Goal: Task Accomplishment & Management: Manage account settings

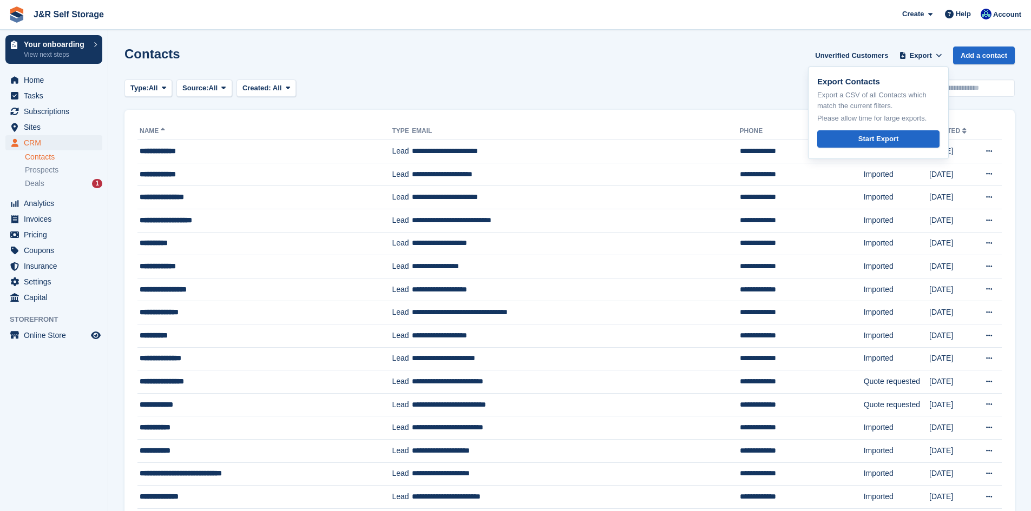
click at [758, 57] on div "Contacts Unverified Customers Export Export Contacts Export a CSV of all Contac…" at bounding box center [569, 62] width 890 height 31
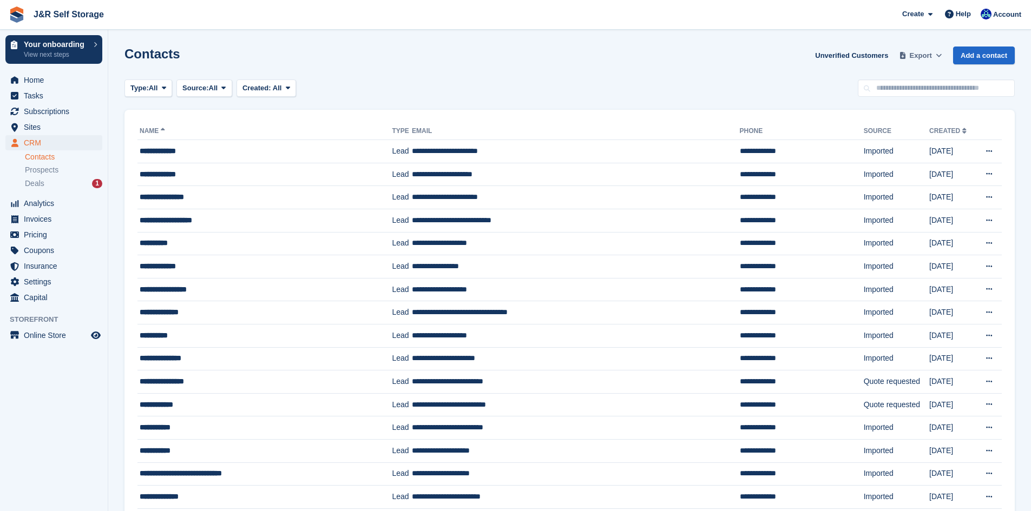
click at [931, 52] on span "Export" at bounding box center [920, 55] width 22 height 11
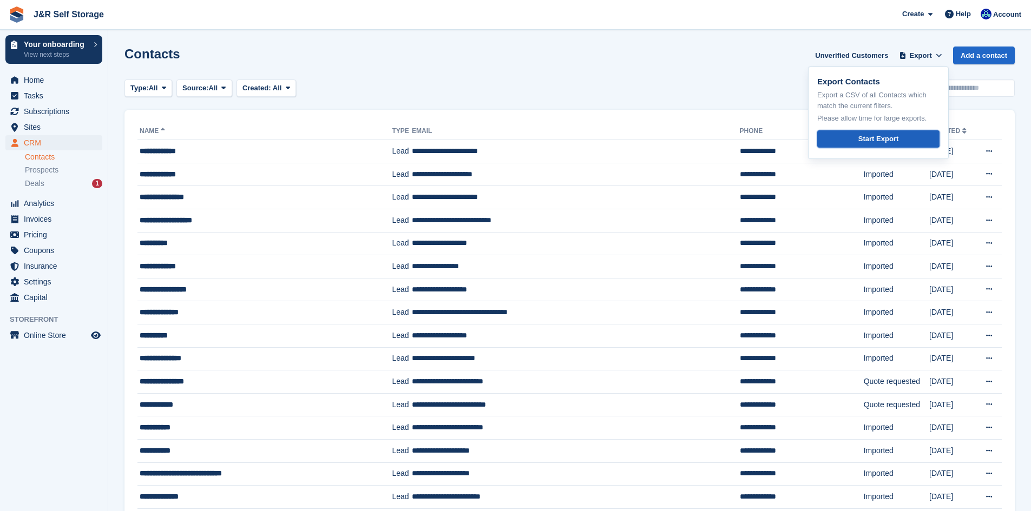
click at [850, 140] on link "Start Export" at bounding box center [878, 139] width 122 height 18
click at [624, 82] on div "Type: All All Lead Customer Source: All All Storefront Backoffice Pre-Opening i…" at bounding box center [569, 89] width 890 height 18
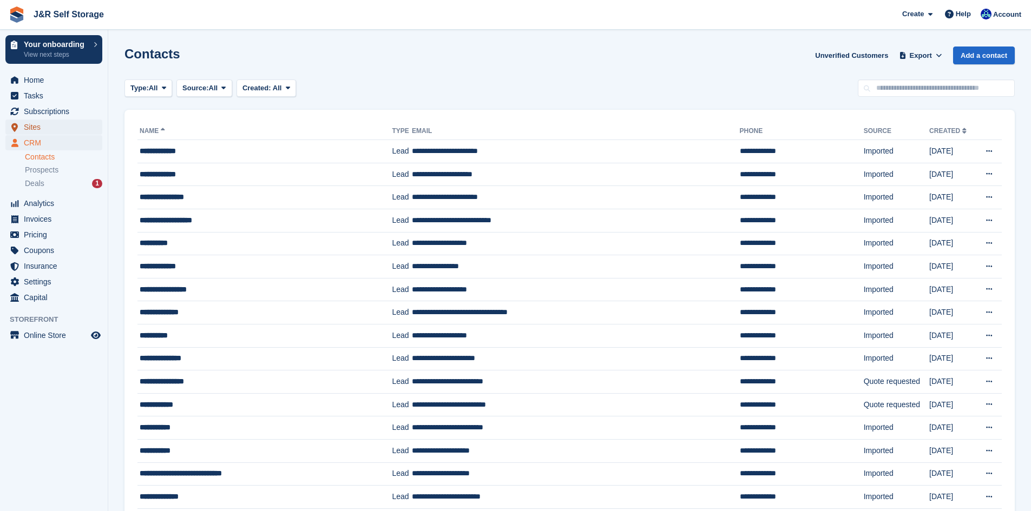
click at [35, 123] on span "Sites" at bounding box center [56, 127] width 65 height 15
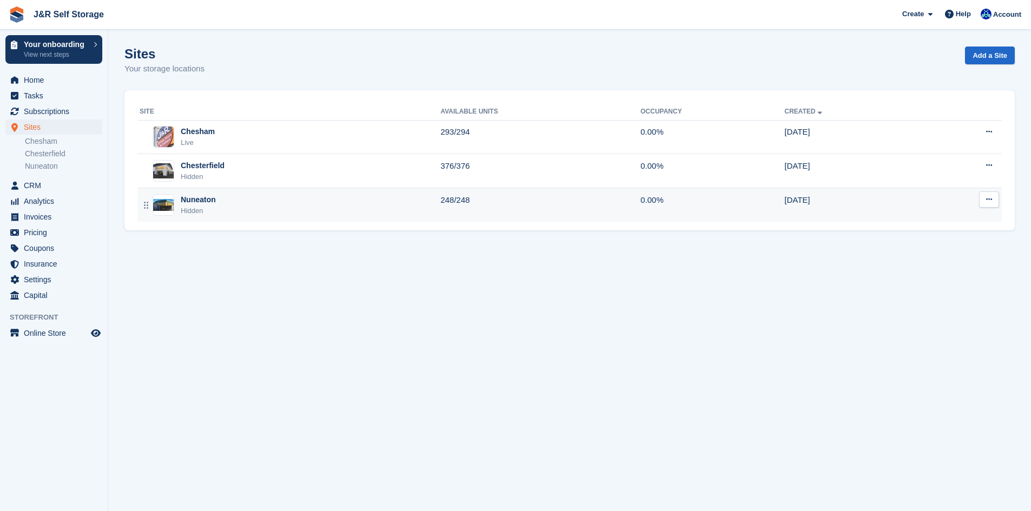
click at [200, 204] on div "Nuneaton" at bounding box center [198, 199] width 35 height 11
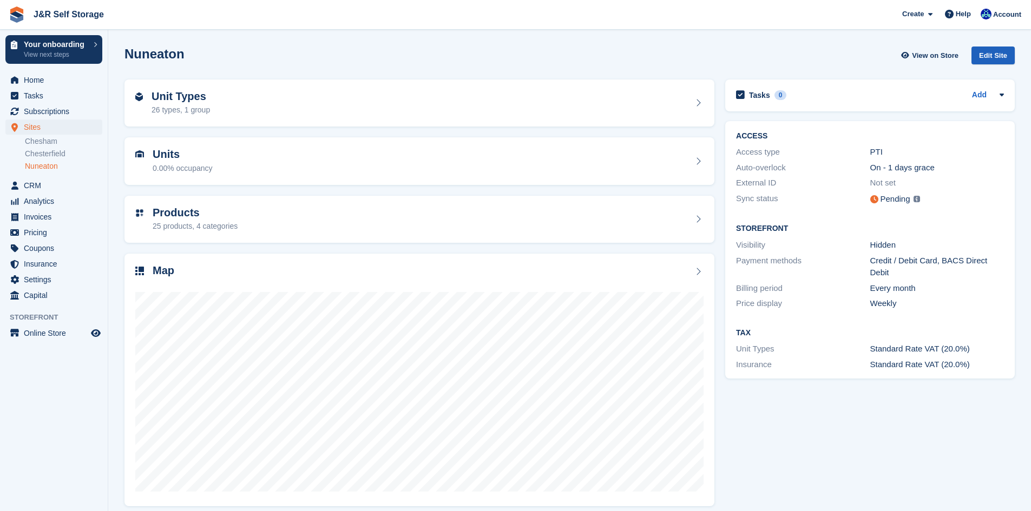
click at [991, 58] on div "Edit Site" at bounding box center [992, 56] width 43 height 18
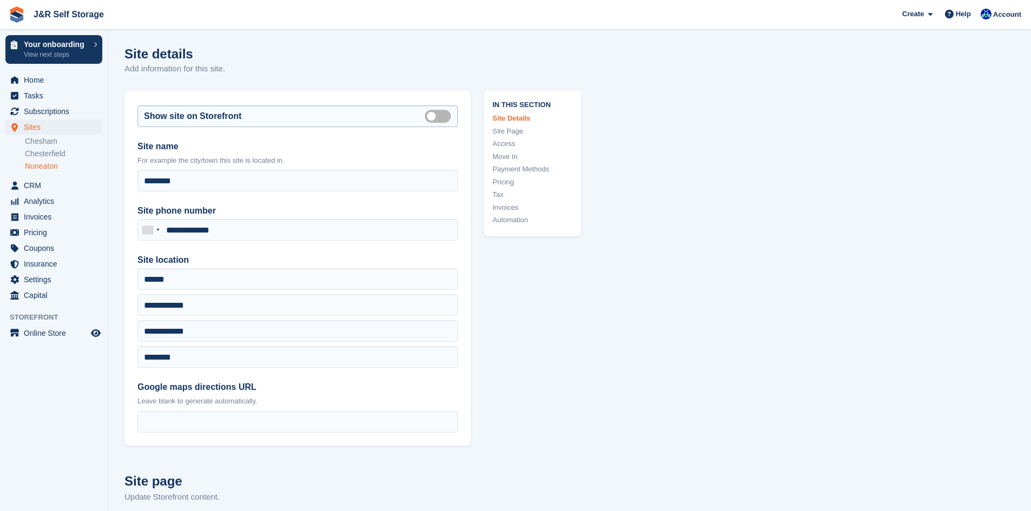
click at [434, 115] on label "Is public" at bounding box center [440, 116] width 30 height 2
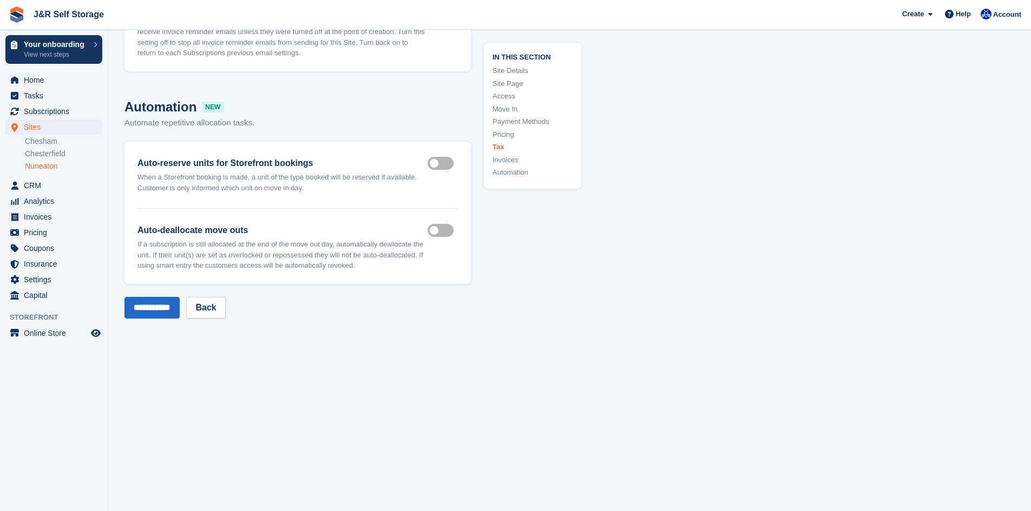
scroll to position [4995, 0]
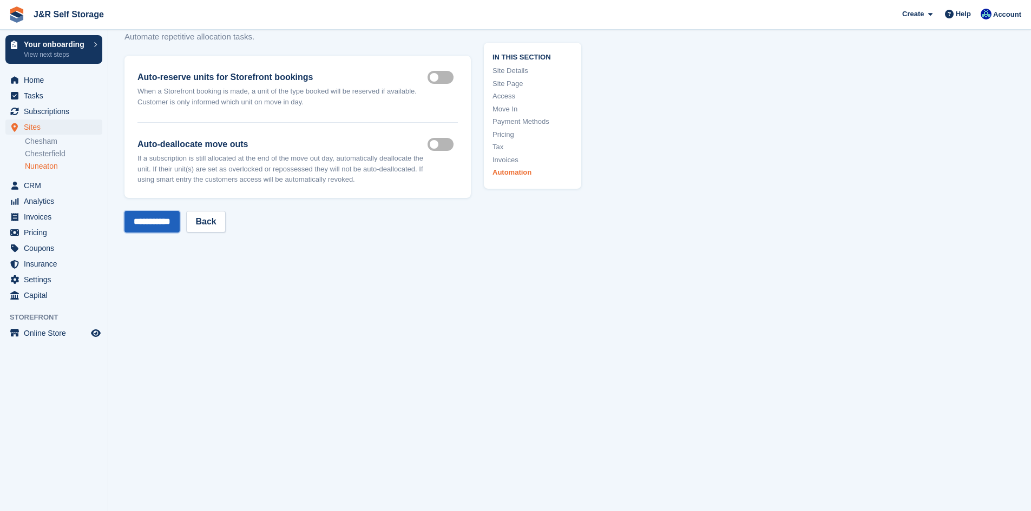
click at [174, 224] on input "**********" at bounding box center [151, 222] width 55 height 22
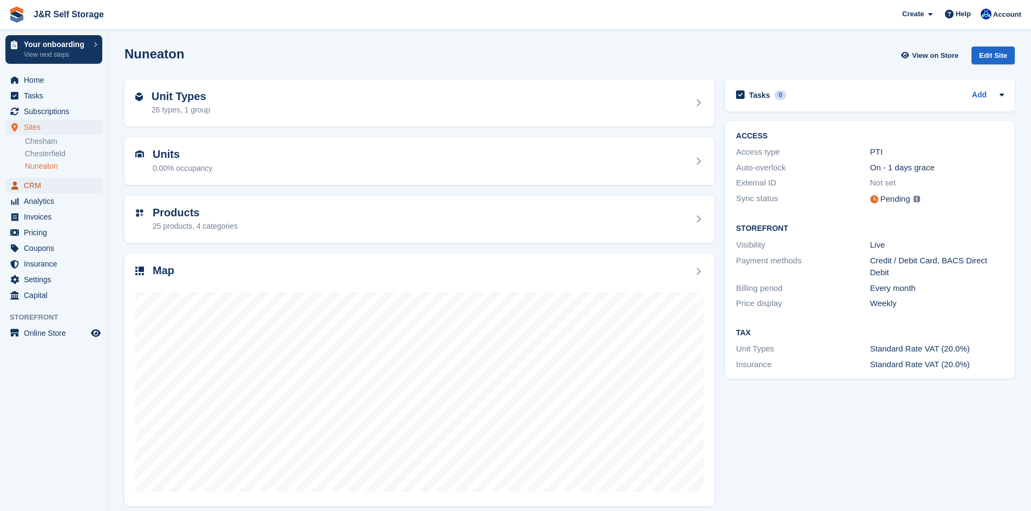
click at [36, 186] on span "CRM" at bounding box center [56, 185] width 65 height 15
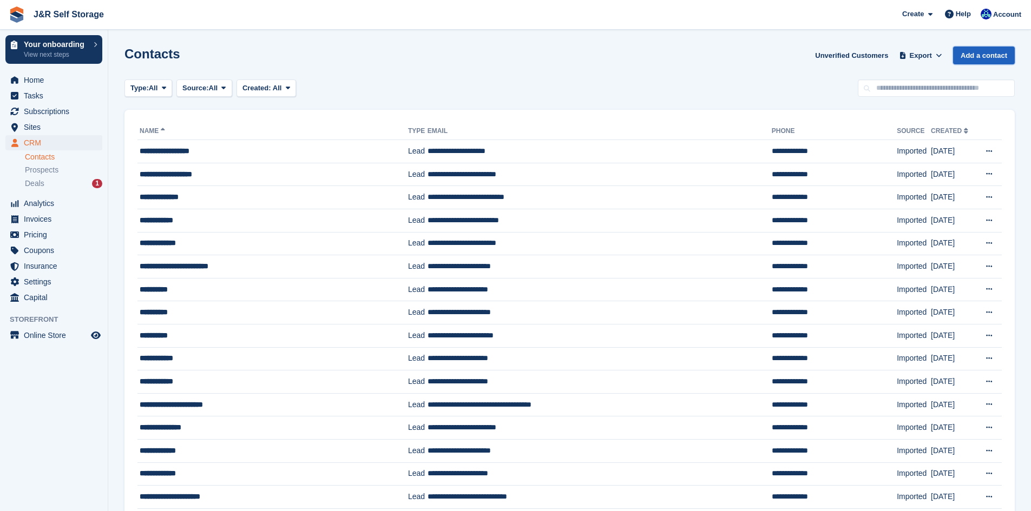
click at [974, 57] on link "Add a contact" at bounding box center [984, 56] width 62 height 18
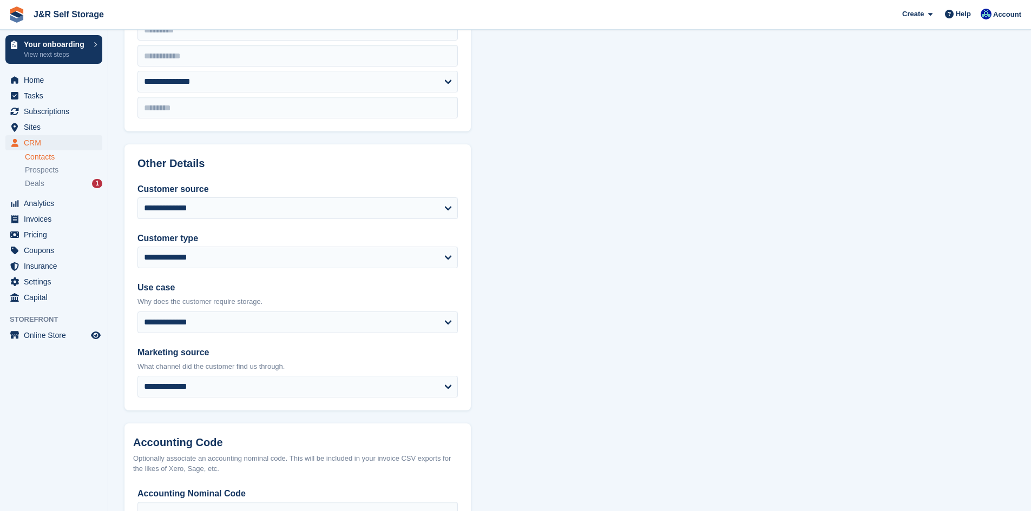
scroll to position [359, 0]
